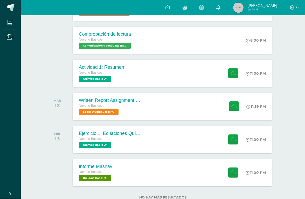
scroll to position [109, 0]
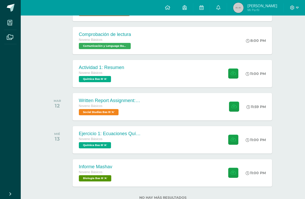
click at [170, 78] on div "Actividad 1: Resumen Noveno Básicos Química Bas III 'A' 11:00 PM Actividad 1: R…" at bounding box center [172, 73] width 199 height 27
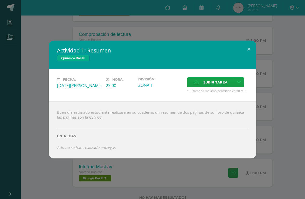
click at [253, 58] on button at bounding box center [248, 50] width 15 height 18
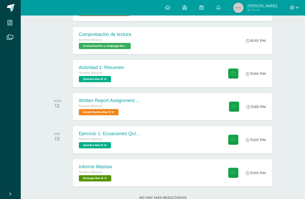
click at [140, 176] on div "Informe Mashav Noveno Básicos Biología Bas III 'A' 11:00 PM Informe Mashav Biol…" at bounding box center [172, 173] width 199 height 27
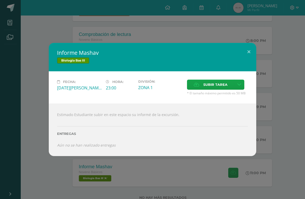
click at [218, 90] on span "Subir tarea" at bounding box center [215, 85] width 24 height 10
click at [0, 0] on input "Subir tarea" at bounding box center [0, 0] width 0 height 0
click at [239, 87] on icon at bounding box center [239, 85] width 4 height 4
click at [234, 104] on link "Subir enlace" at bounding box center [223, 105] width 52 height 8
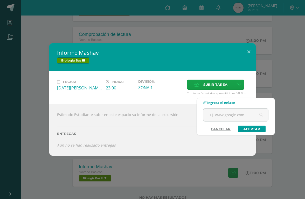
click at [227, 114] on input "text" at bounding box center [235, 115] width 65 height 13
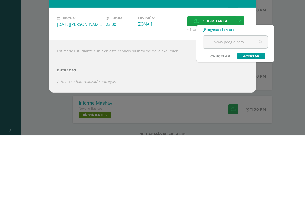
paste input "[URL][DOMAIN_NAME]"
type input "[URL][DOMAIN_NAME]"
click at [245, 117] on link "Aceptar" at bounding box center [251, 120] width 28 height 7
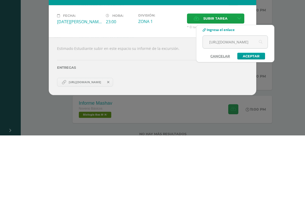
scroll to position [109, 12]
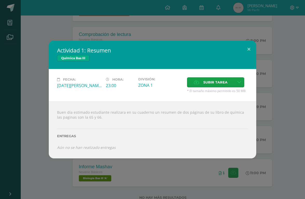
click at [287, 116] on div "Actividad 1: Resumen Química Bas III Fecha: [DATE][PERSON_NAME] Hora: 23:00 Div…" at bounding box center [152, 100] width 300 height 118
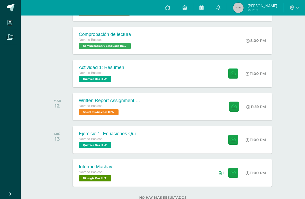
click at [283, 113] on div "Actividad 1: Resumen Química Bas III Fecha: [DATE][PERSON_NAME] Hora: 23:00 Div…" at bounding box center [152, 100] width 300 height 118
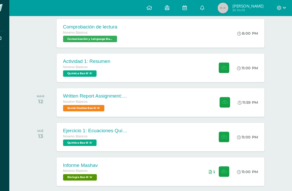
scroll to position [124, 0]
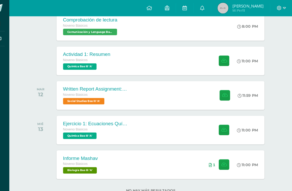
click at [221, 163] on button at bounding box center [226, 158] width 10 height 10
